Goal: Task Accomplishment & Management: Use online tool/utility

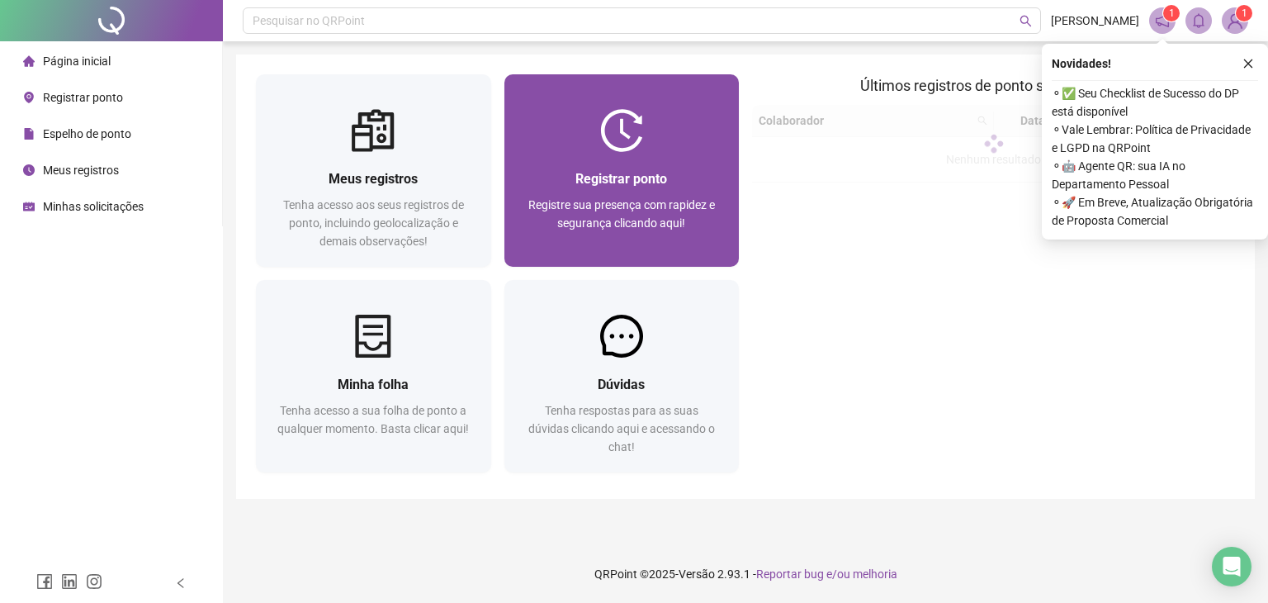
click at [686, 179] on div "Registrar ponto" at bounding box center [622, 178] width 196 height 21
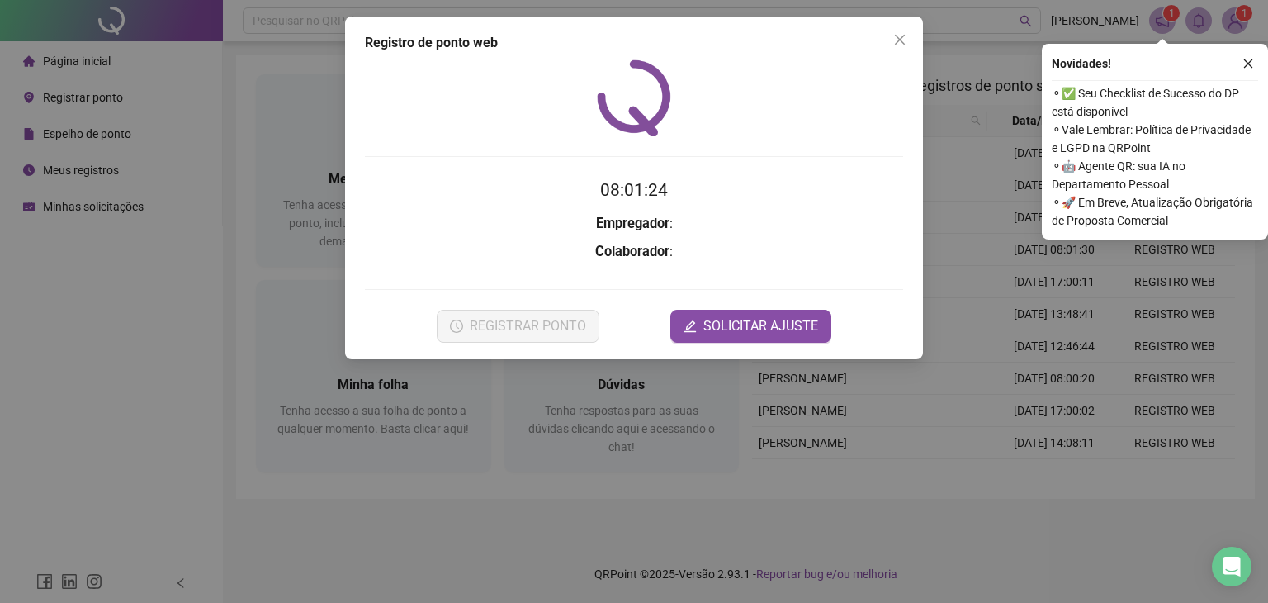
drag, startPoint x: 1251, startPoint y: 61, endPoint x: 1231, endPoint y: 67, distance: 21.4
click at [1251, 61] on icon "close" at bounding box center [1248, 64] width 12 height 12
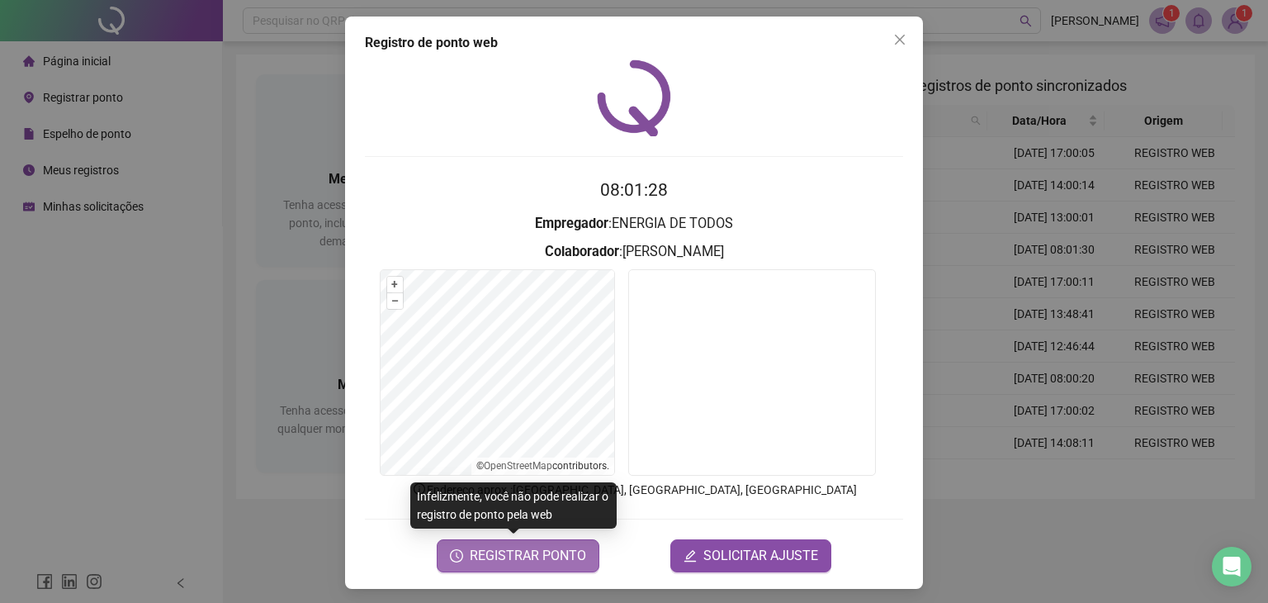
click at [515, 559] on span "REGISTRAR PONTO" at bounding box center [528, 556] width 116 height 20
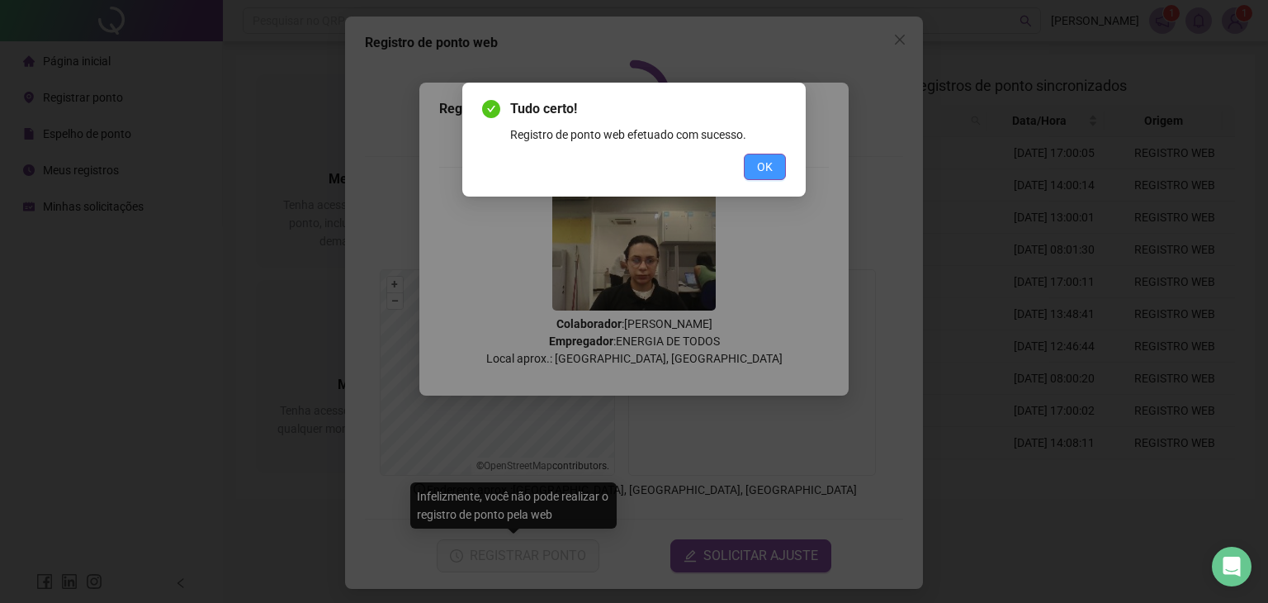
click at [756, 171] on button "OK" at bounding box center [765, 167] width 42 height 26
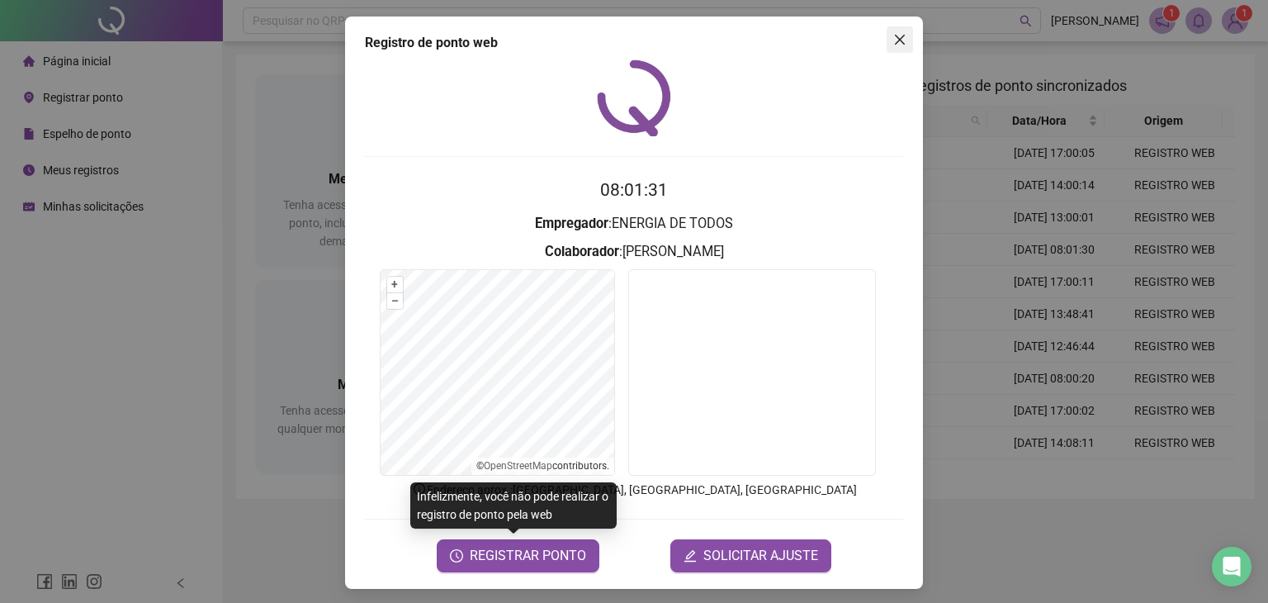
click at [897, 40] on icon "close" at bounding box center [899, 39] width 13 height 13
